Goal: Information Seeking & Learning: Stay updated

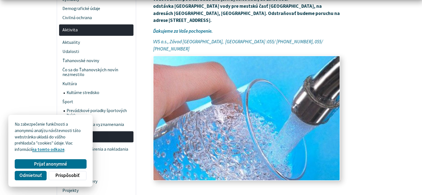
scroll to position [194, 0]
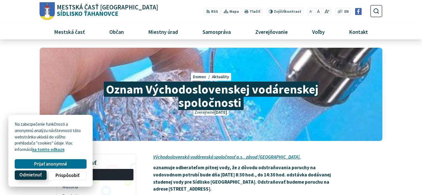
click at [39, 176] on span "Odmietnuť" at bounding box center [30, 175] width 22 height 6
